Goal: Transaction & Acquisition: Purchase product/service

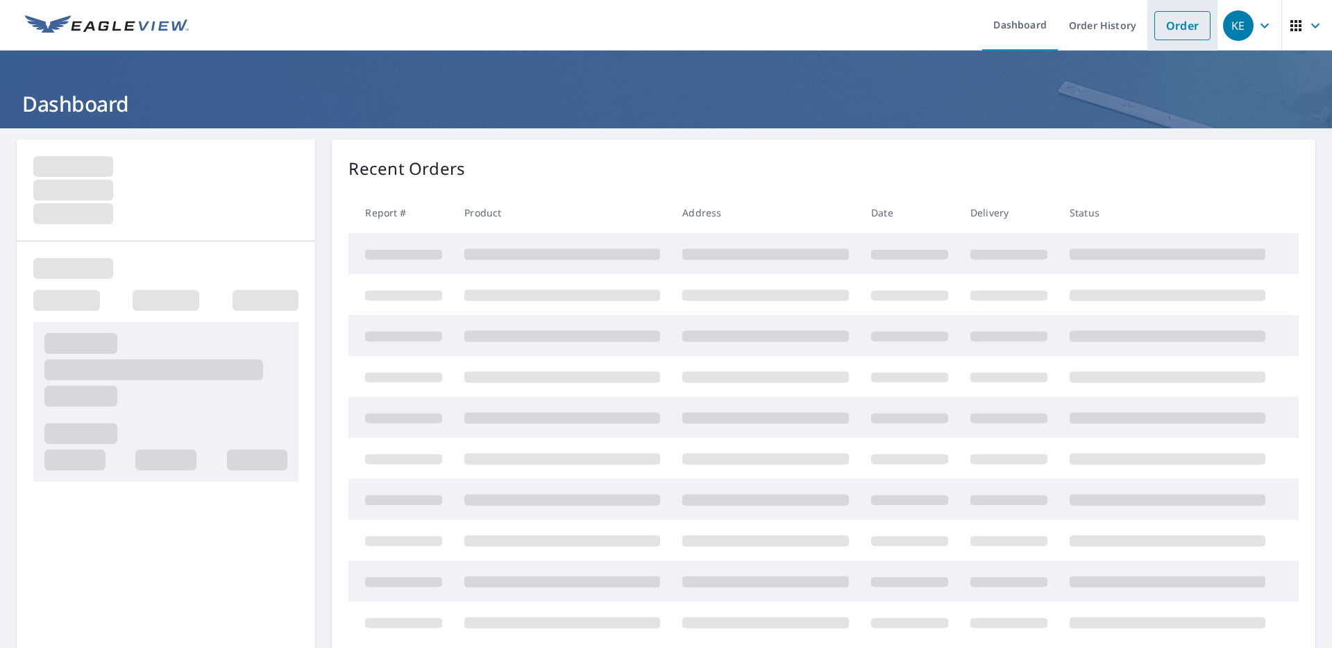
click at [1171, 31] on link "Order" at bounding box center [1182, 25] width 56 height 29
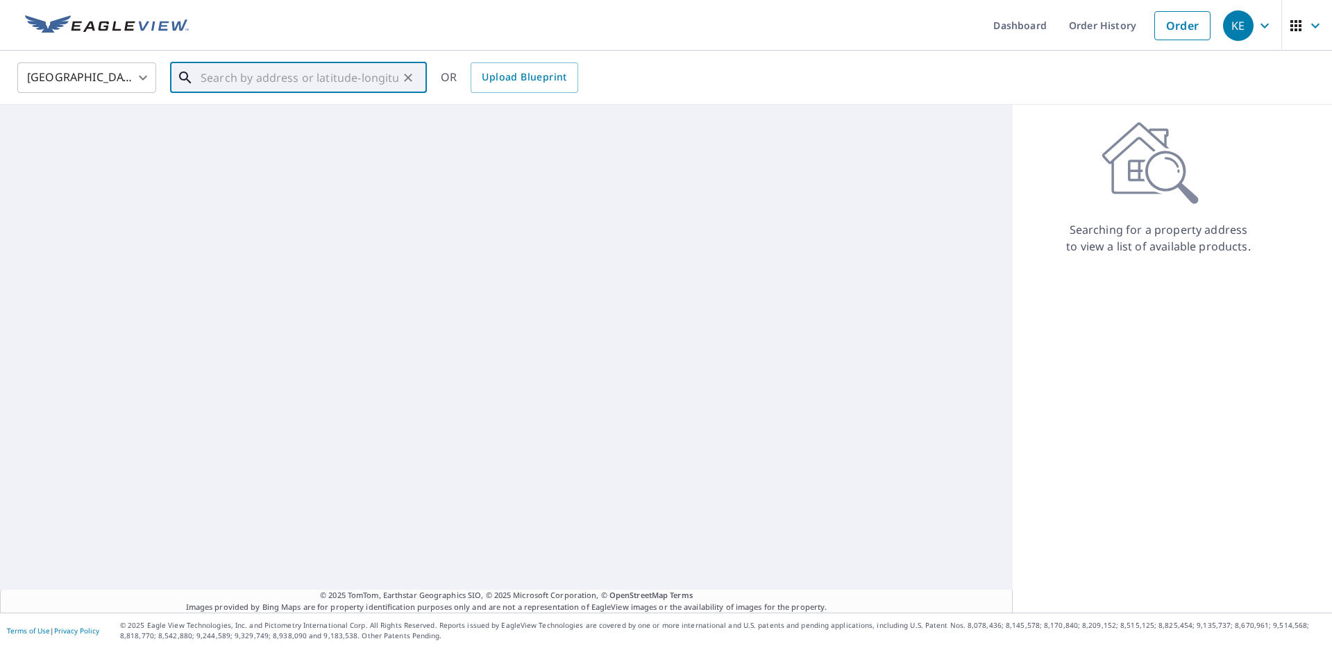
click at [229, 78] on input "text" at bounding box center [300, 77] width 198 height 39
paste input "[STREET_ADDRESS][PERSON_NAME] Hendersonvile, NC 28792"
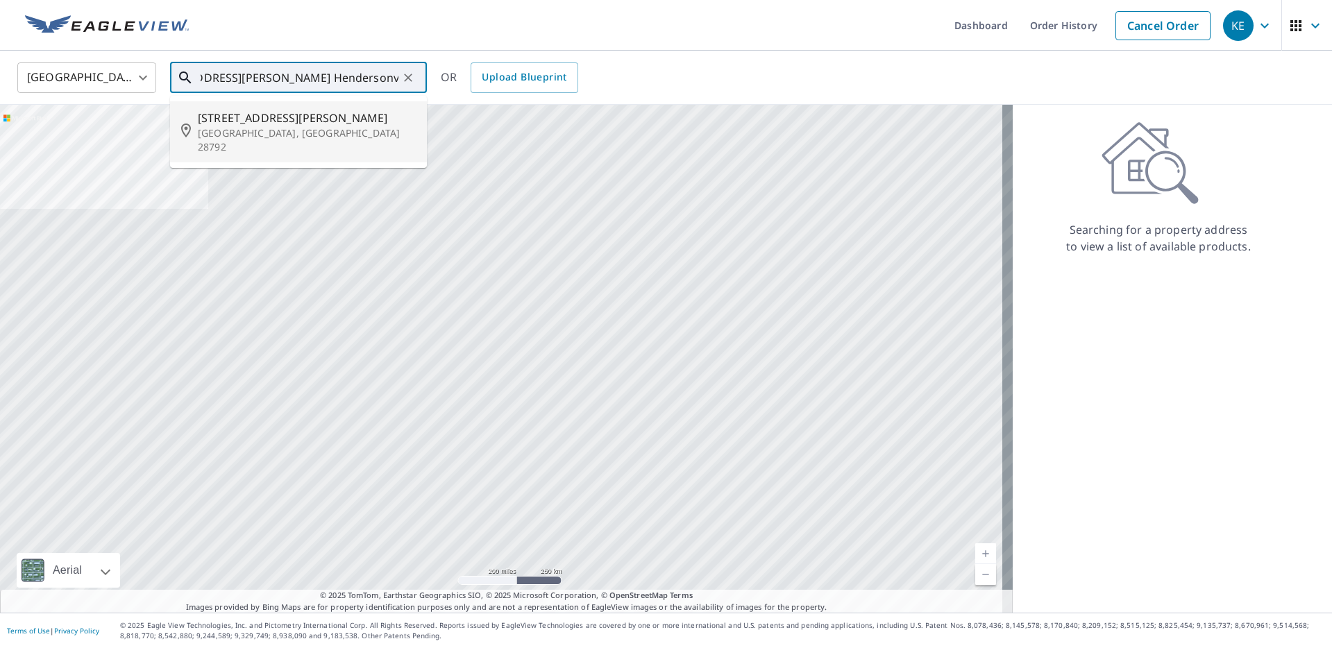
click at [266, 122] on span "[STREET_ADDRESS][PERSON_NAME]" at bounding box center [307, 118] width 218 height 17
type input "[STREET_ADDRESS][PERSON_NAME]"
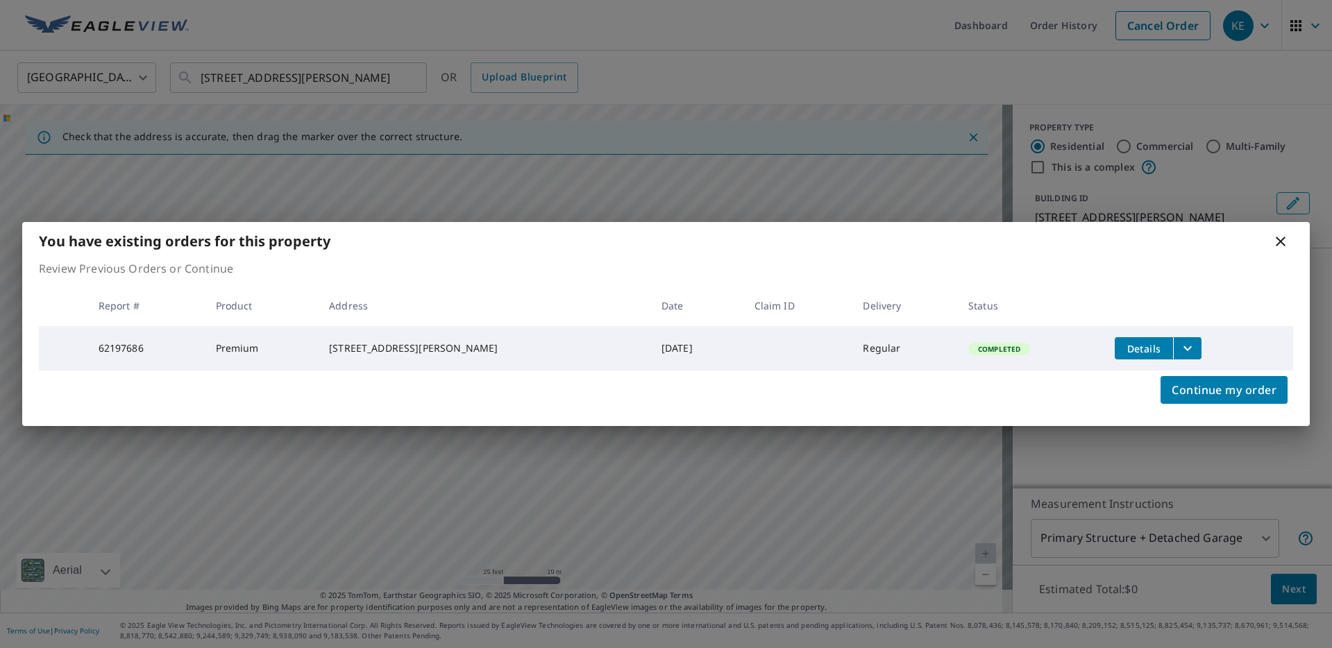
click at [1284, 238] on icon at bounding box center [1280, 241] width 17 height 17
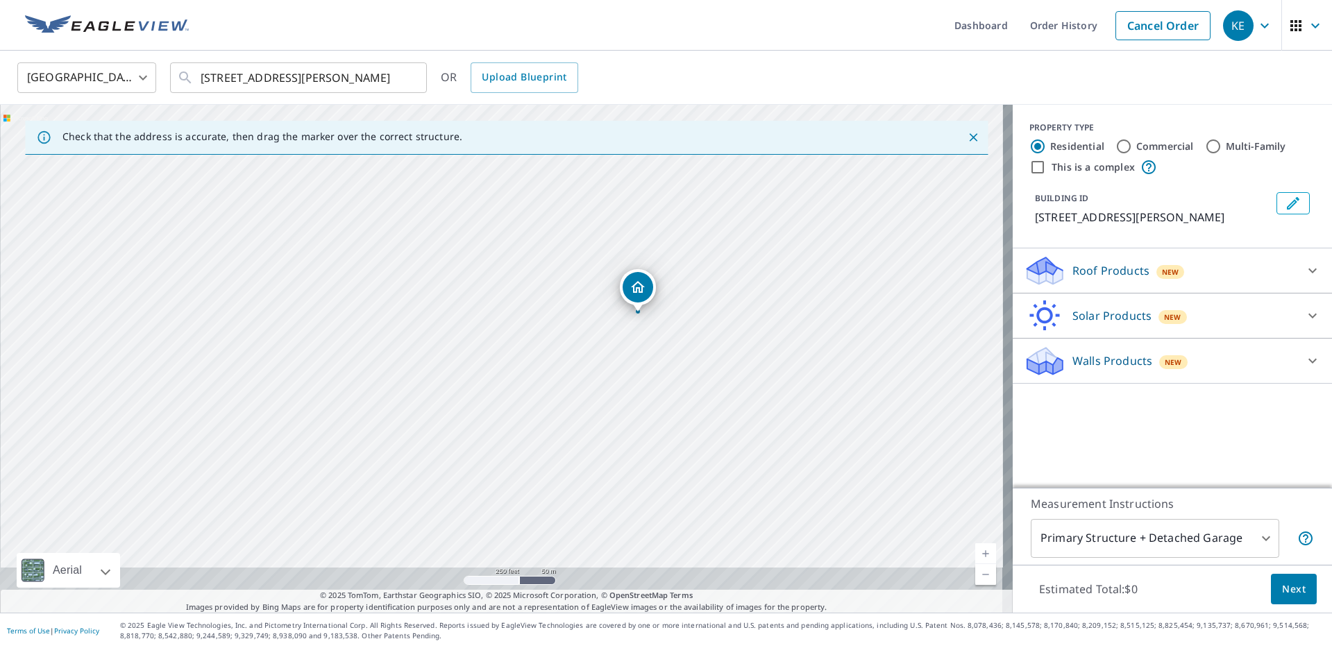
drag, startPoint x: 682, startPoint y: 447, endPoint x: 684, endPoint y: 367, distance: 79.9
click at [684, 367] on div "768 Wash Freeman Rd Hendersonville, NC 28792" at bounding box center [506, 359] width 1013 height 508
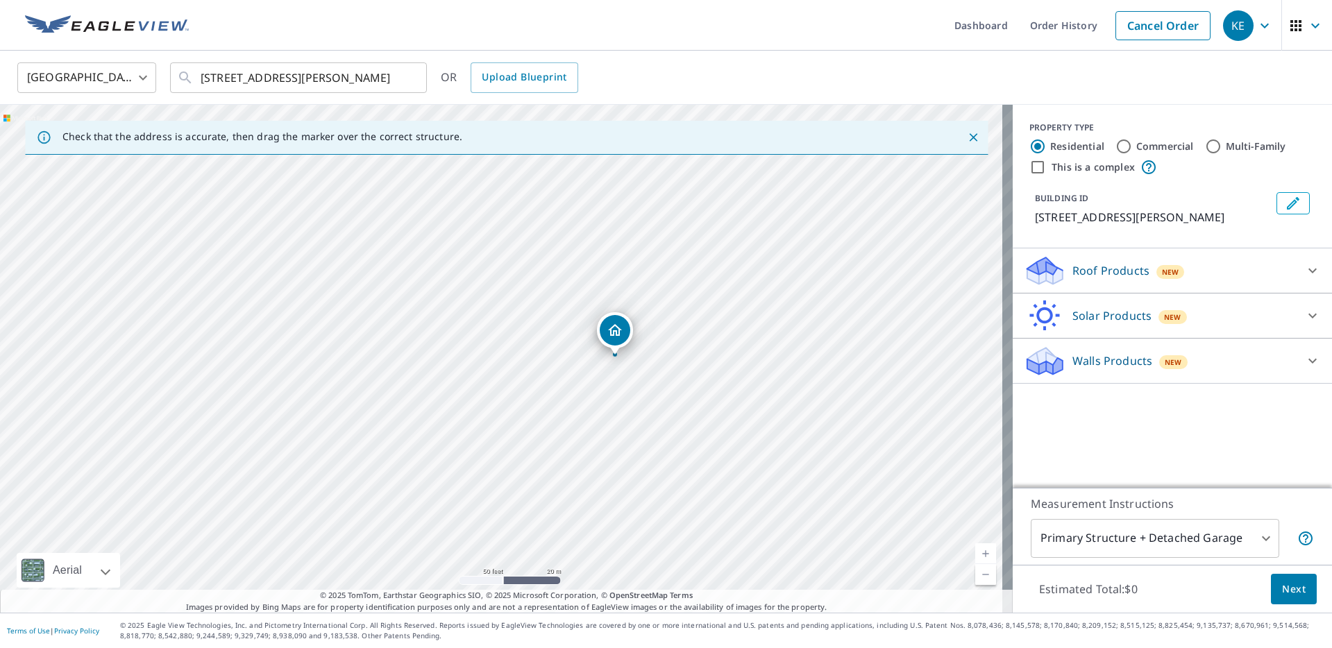
drag, startPoint x: 618, startPoint y: 447, endPoint x: 614, endPoint y: 460, distance: 13.2
click at [614, 460] on div "768 Wash Freeman Rd Hendersonville, NC 28792" at bounding box center [506, 359] width 1013 height 508
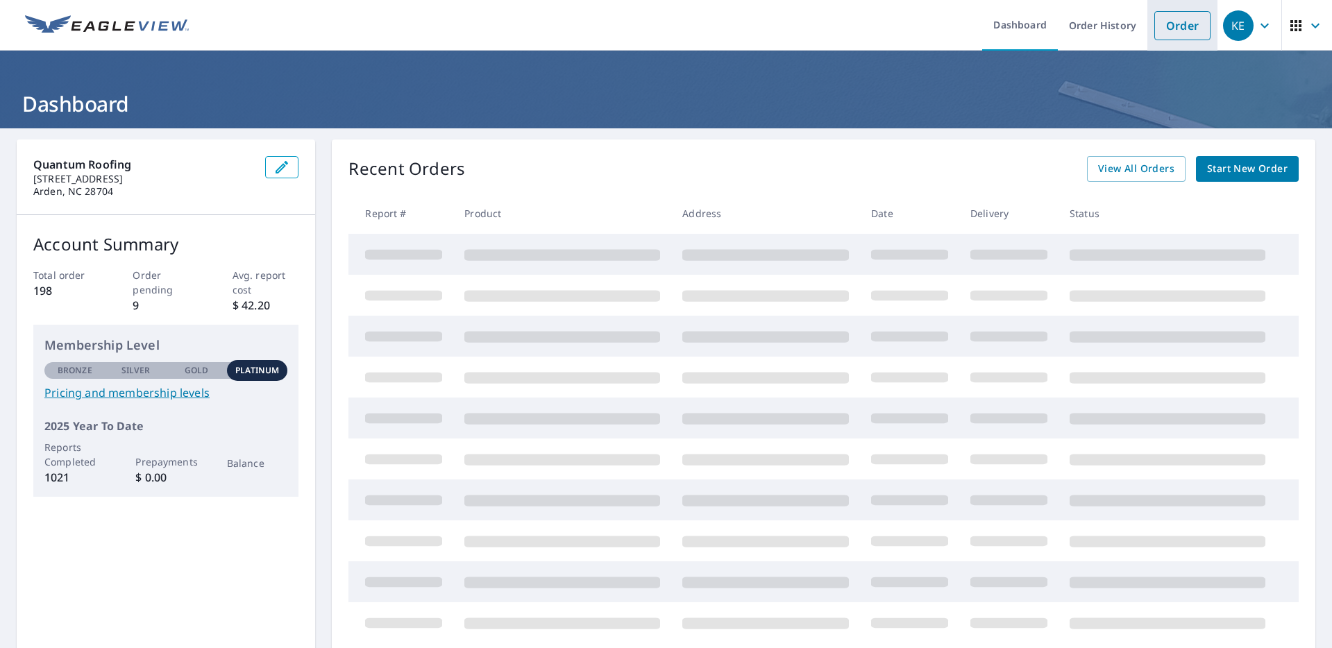
click at [1197, 29] on link "Order" at bounding box center [1182, 25] width 56 height 29
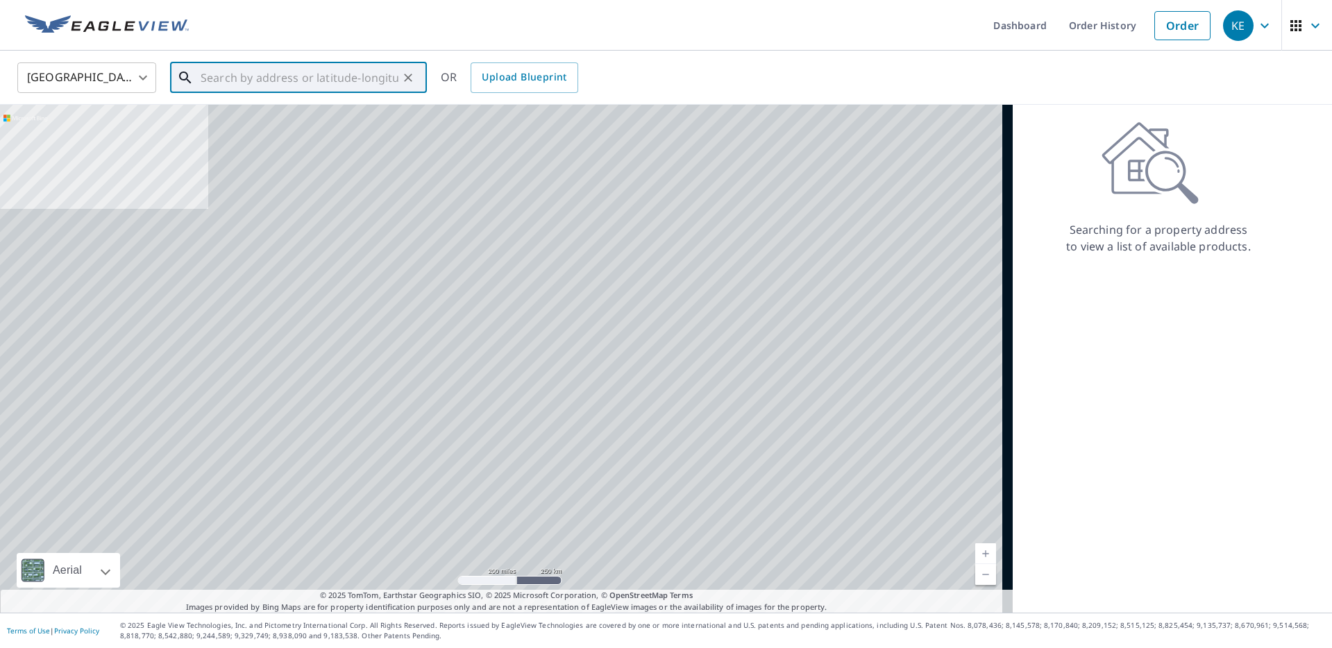
click at [326, 69] on input "text" at bounding box center [300, 77] width 198 height 39
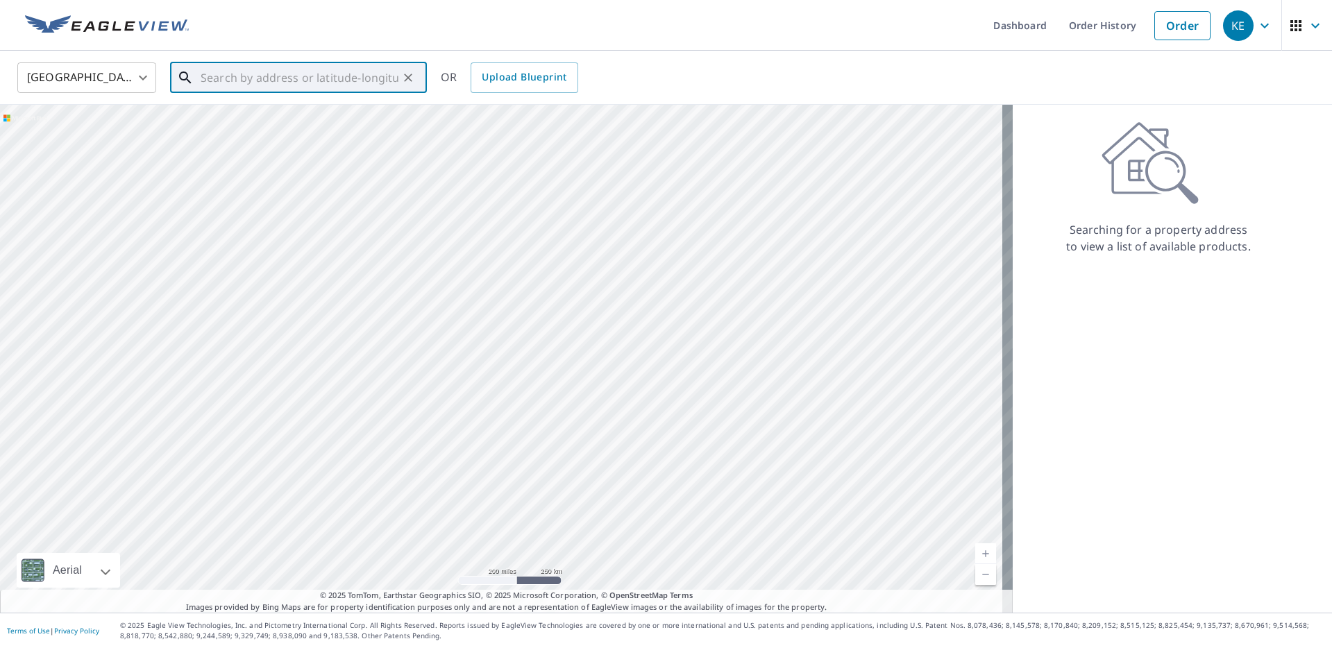
paste input "[STREET_ADDRESS][PERSON_NAME][US_STATE]"
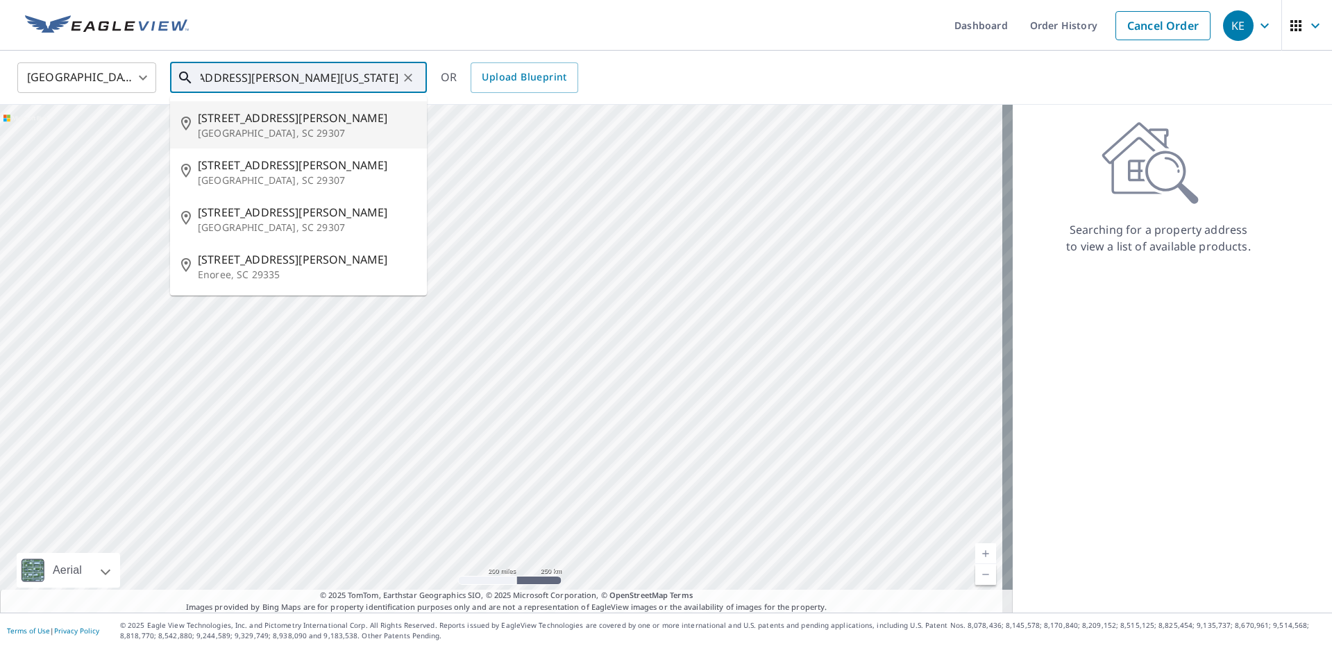
click at [335, 115] on span "[STREET_ADDRESS][PERSON_NAME]" at bounding box center [307, 118] width 218 height 17
type input "[STREET_ADDRESS][PERSON_NAME]"
